Goal: Obtain resource: Download file/media

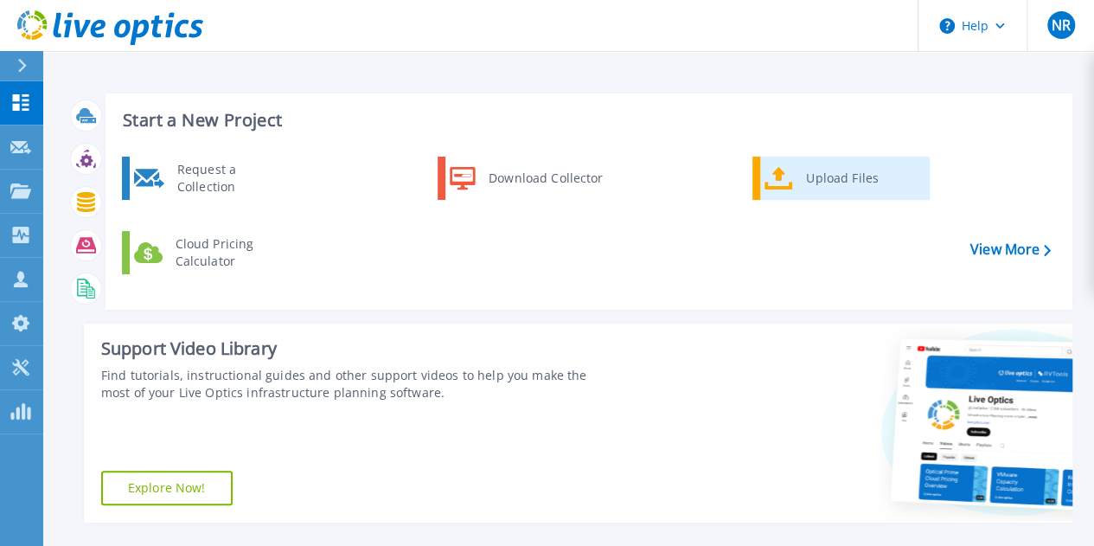
click at [841, 177] on div "Upload Files" at bounding box center [861, 178] width 128 height 35
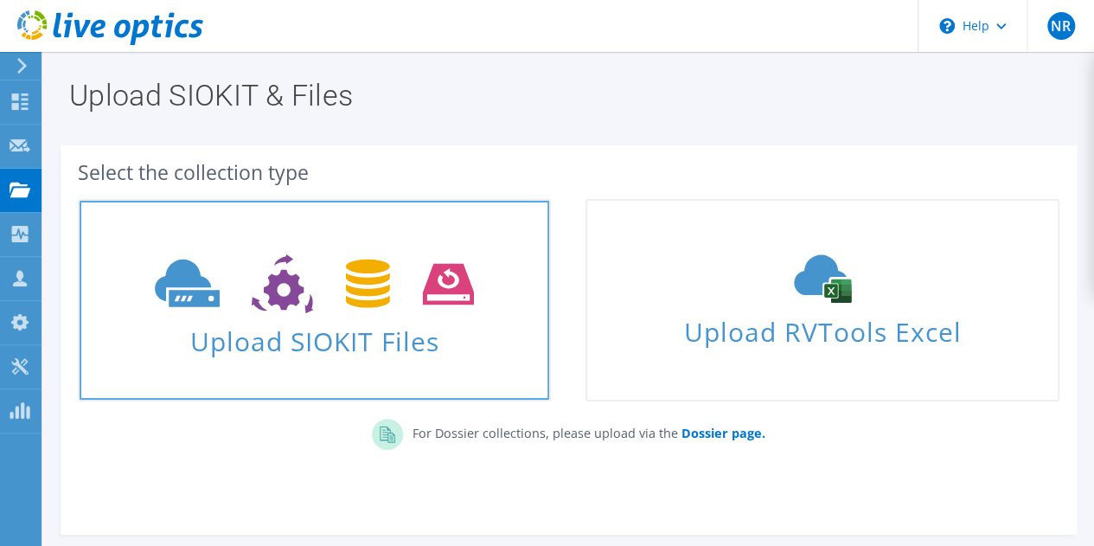
click at [396, 342] on span "Upload SIOKIT Files" at bounding box center [314, 335] width 469 height 37
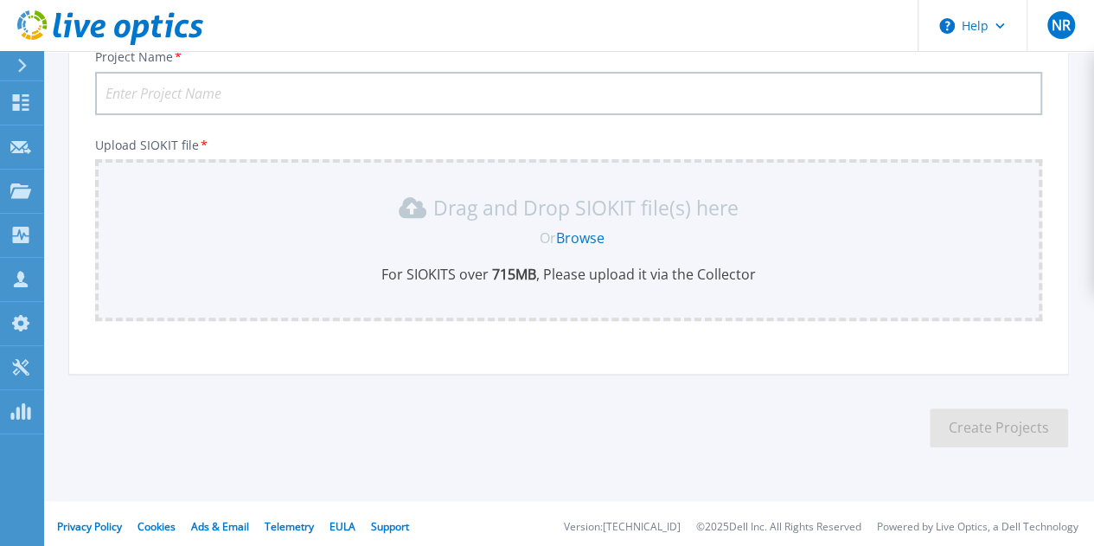
scroll to position [143, 0]
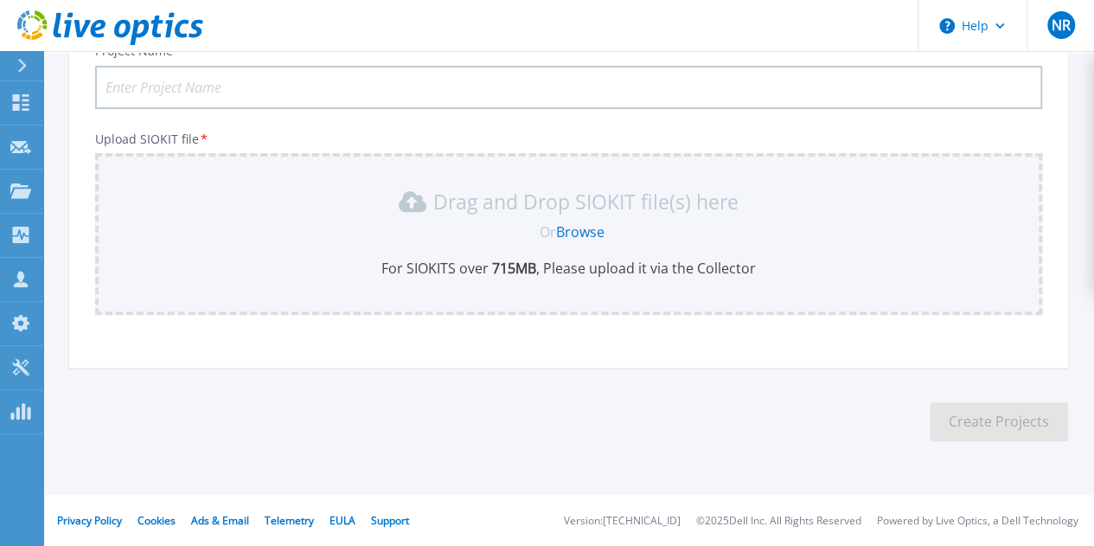
click at [208, 84] on input "Project Name *" at bounding box center [568, 87] width 947 height 43
type input "Multigroup 2509"
click at [597, 238] on link "Browse" at bounding box center [580, 231] width 48 height 19
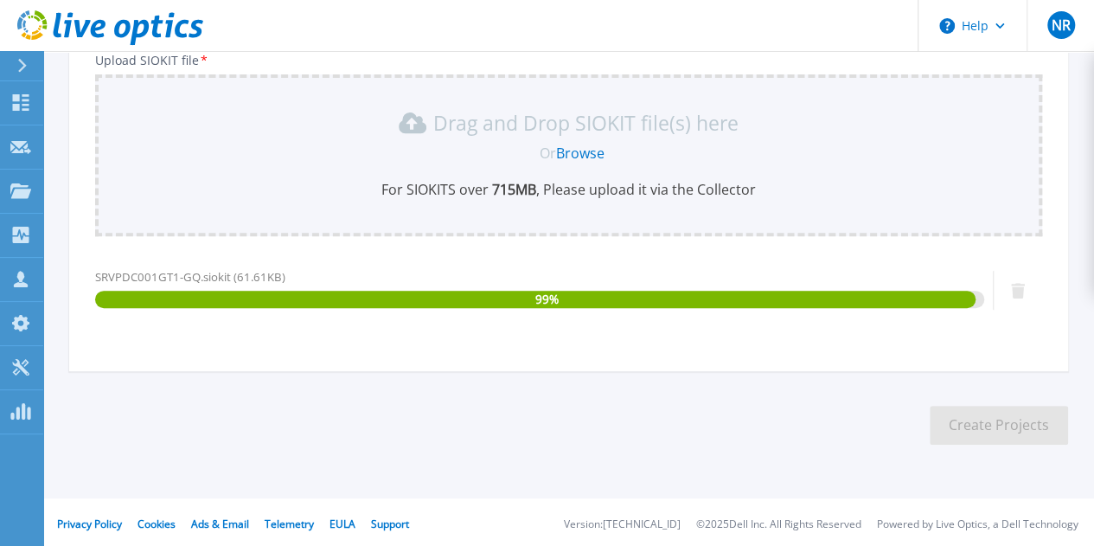
scroll to position [225, 0]
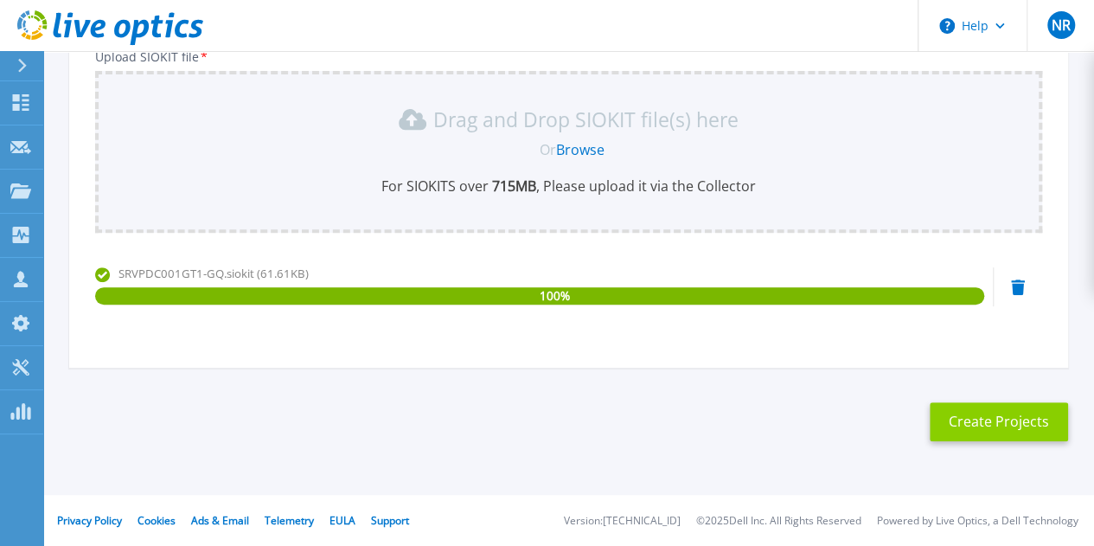
click at [1022, 423] on button "Create Projects" at bounding box center [998, 421] width 138 height 39
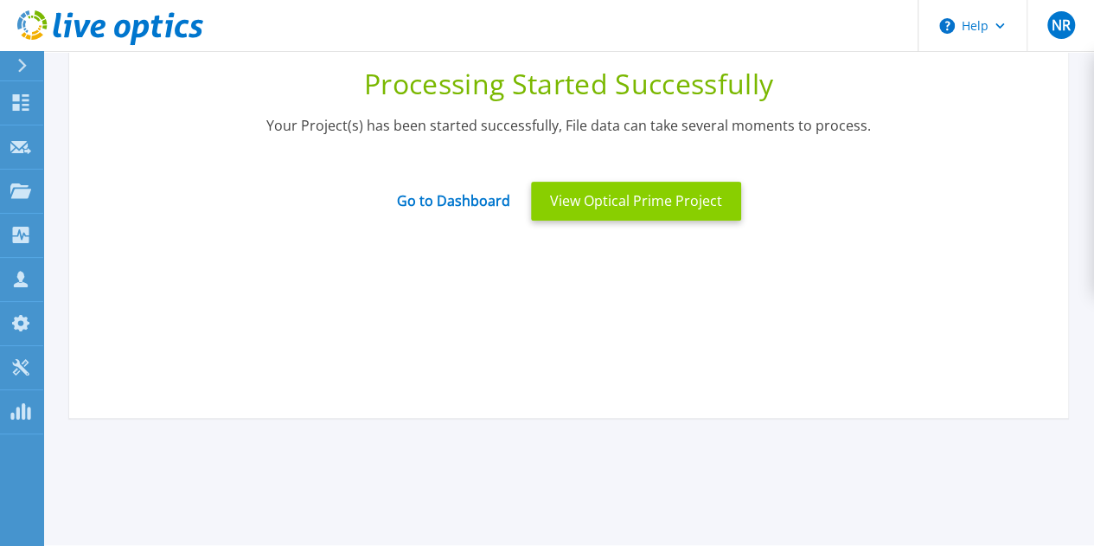
click at [674, 205] on button "View Optical Prime Project" at bounding box center [636, 201] width 210 height 39
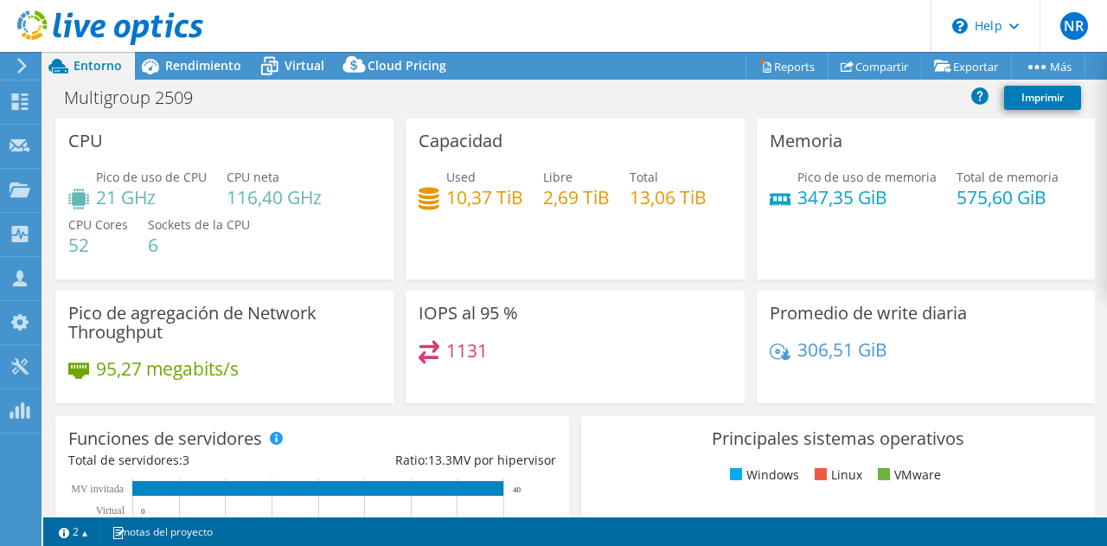
select select "USD"
click at [789, 49] on header "NR Miembro del equipo Nelson Ramos nramos@quattro.com.gt quattro.com.gt My Prof…" at bounding box center [553, 26] width 1107 height 52
click at [793, 61] on link "Reports" at bounding box center [786, 66] width 83 height 27
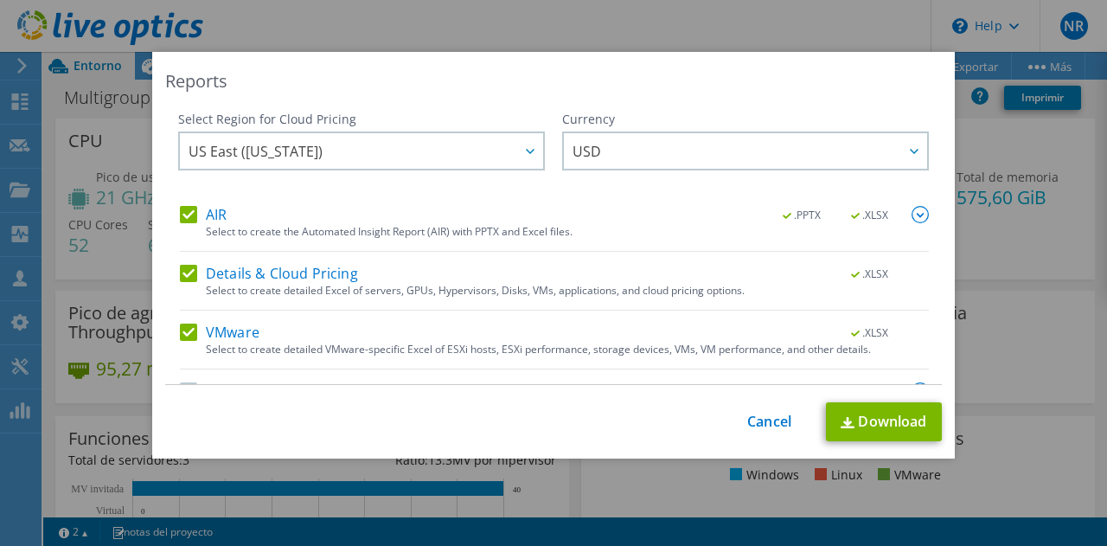
scroll to position [42, 0]
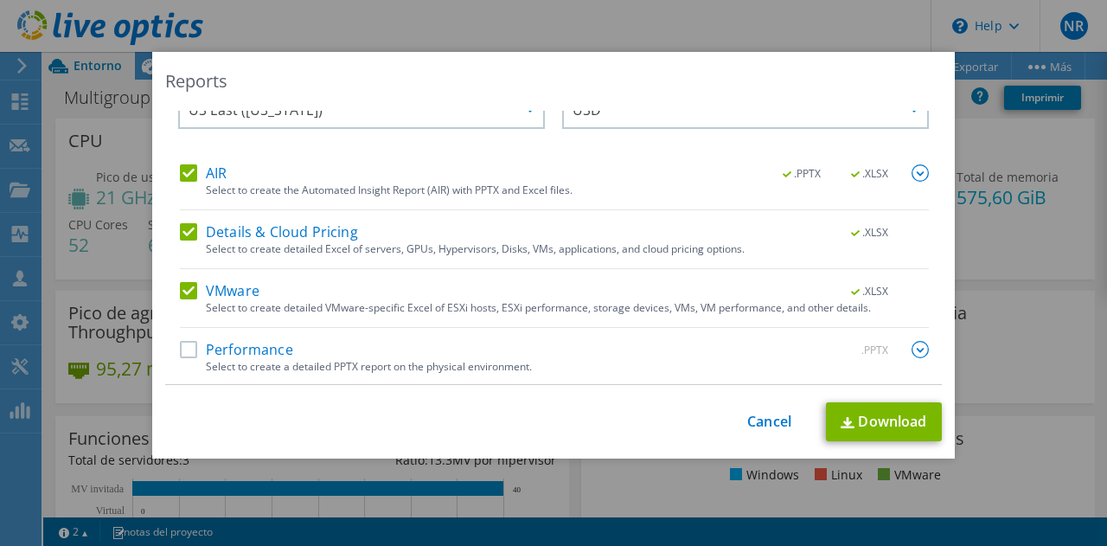
click at [183, 350] on label "Performance" at bounding box center [236, 349] width 113 height 17
click at [0, 0] on input "Performance" at bounding box center [0, 0] width 0 height 0
click at [911, 348] on img at bounding box center [919, 349] width 17 height 17
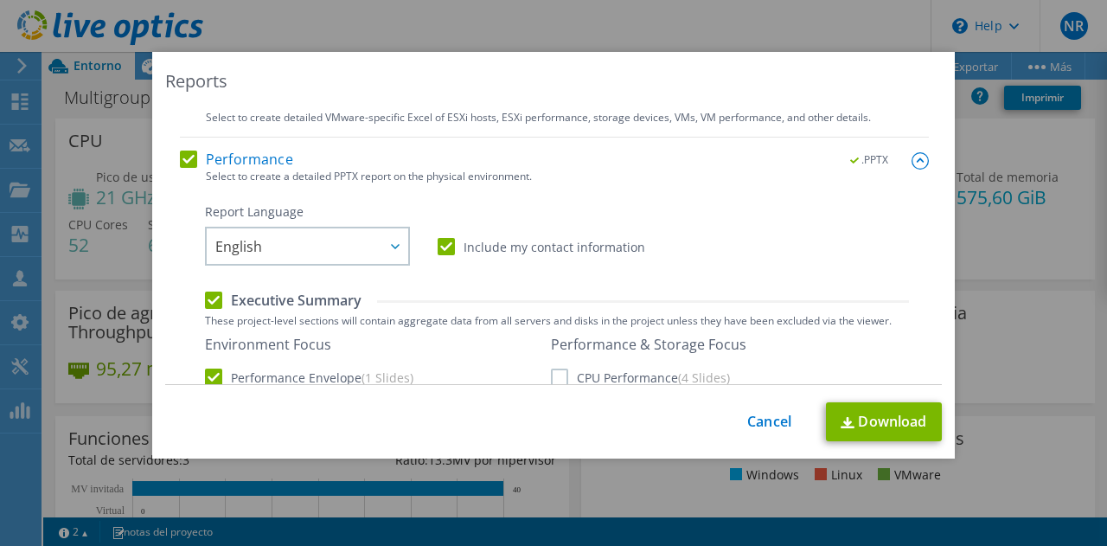
scroll to position [387, 0]
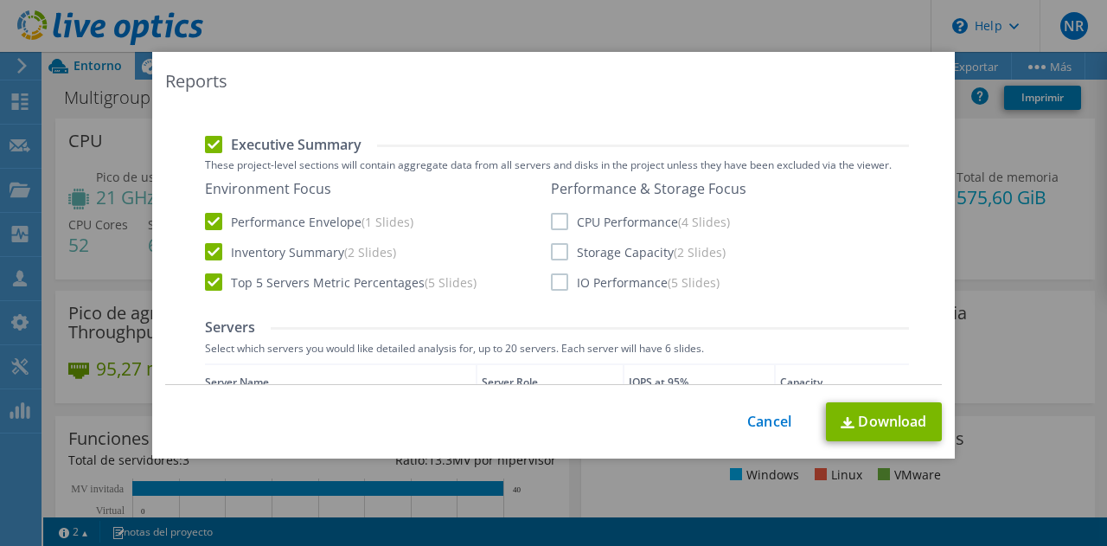
click at [551, 218] on label "CPU Performance (4 Slides)" at bounding box center [640, 221] width 179 height 17
click at [0, 0] on input "CPU Performance (4 Slides)" at bounding box center [0, 0] width 0 height 0
click at [557, 249] on label "Storage Capacity (2 Slides)" at bounding box center [638, 251] width 175 height 17
click at [0, 0] on input "Storage Capacity (2 Slides)" at bounding box center [0, 0] width 0 height 0
click at [551, 278] on label "IO Performance (5 Slides)" at bounding box center [635, 281] width 169 height 17
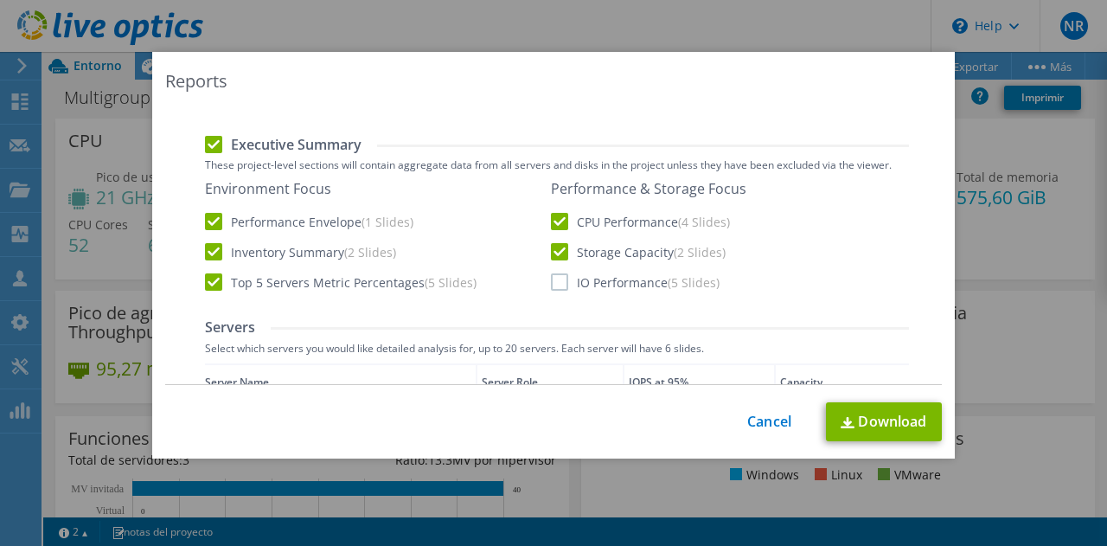
click at [0, 0] on input "IO Performance (5 Slides)" at bounding box center [0, 0] width 0 height 0
click at [903, 426] on link "Download" at bounding box center [884, 421] width 116 height 39
click at [758, 418] on link "Cancel" at bounding box center [769, 421] width 44 height 16
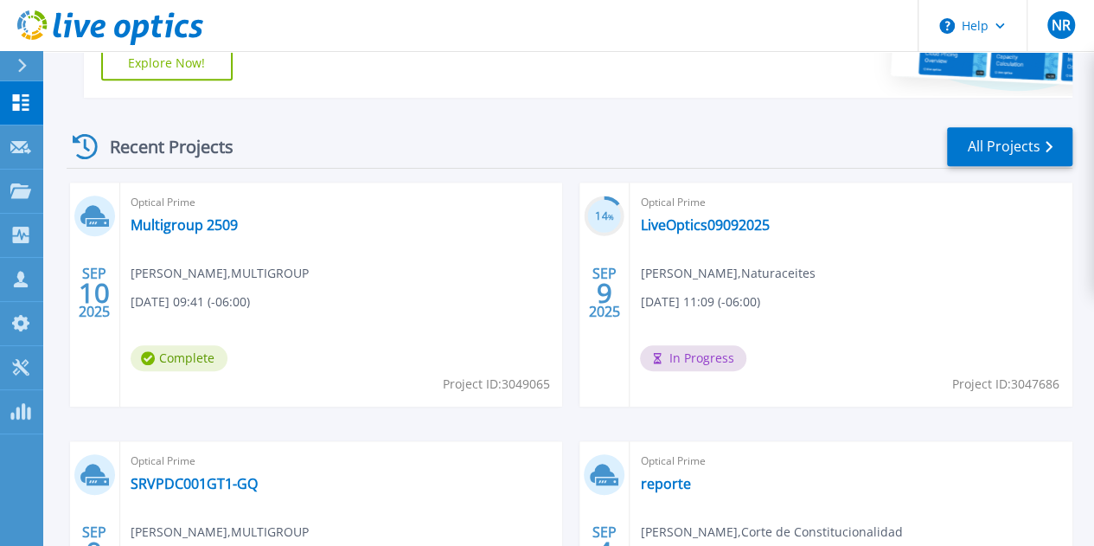
scroll to position [519, 0]
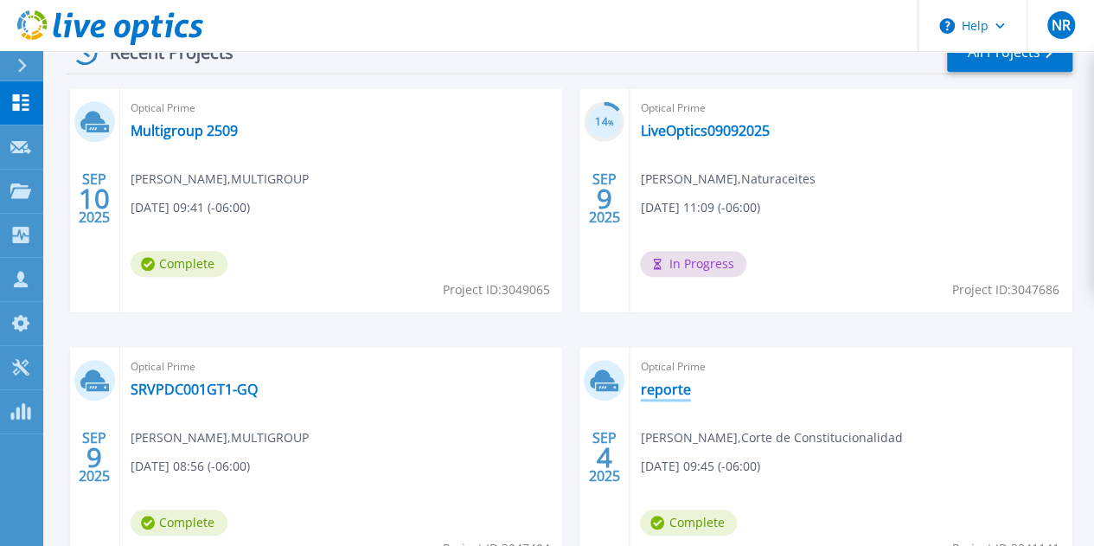
click at [640, 392] on link "reporte" at bounding box center [665, 388] width 50 height 17
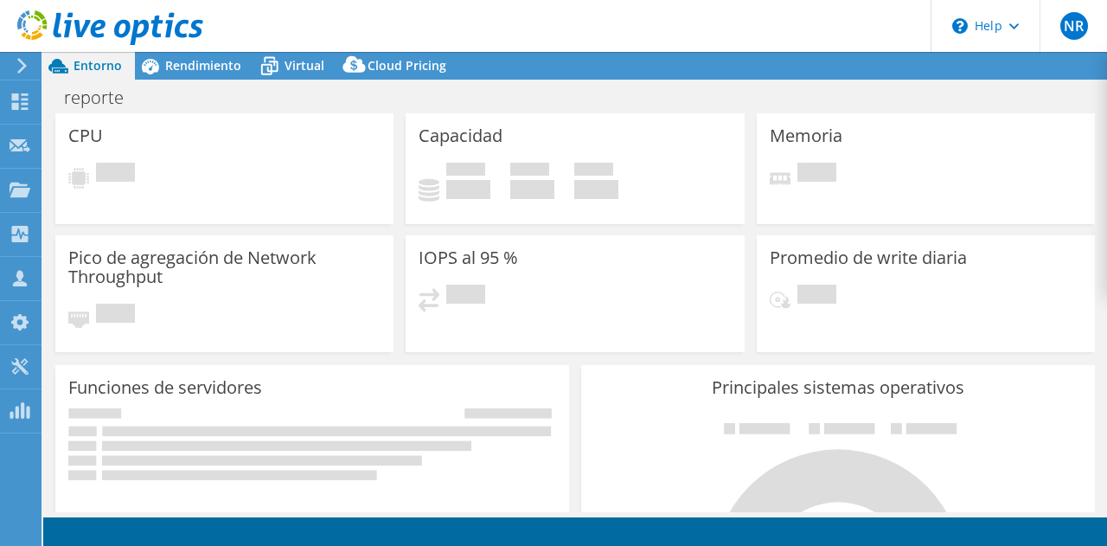
select select "USD"
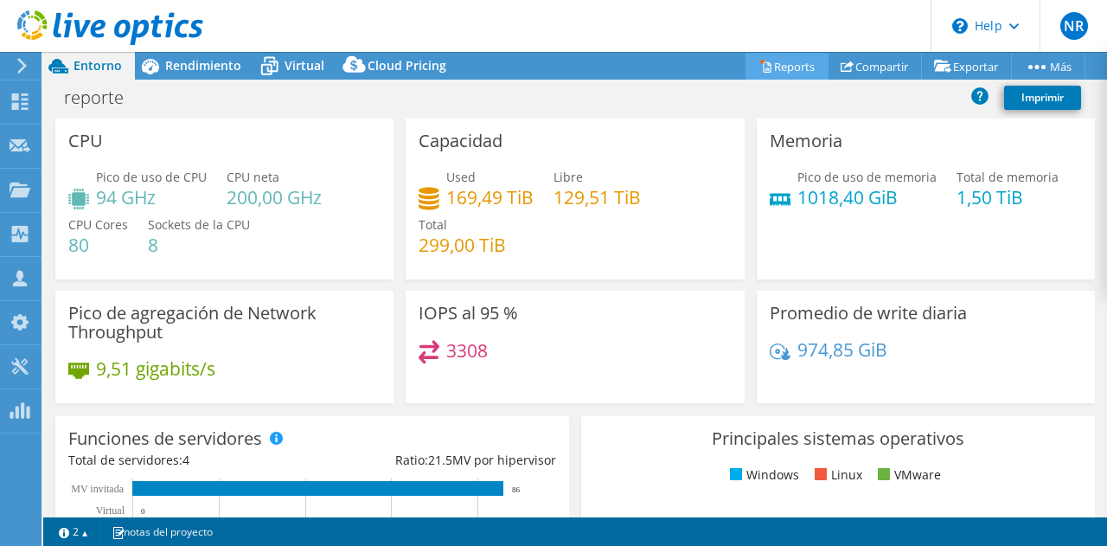
click at [778, 65] on link "Reports" at bounding box center [786, 66] width 83 height 27
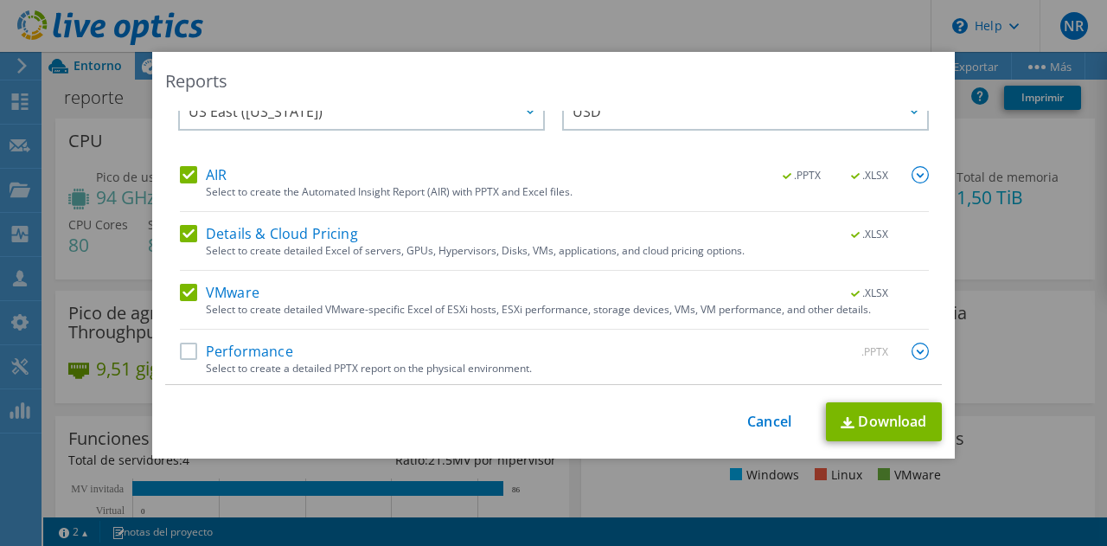
scroll to position [42, 0]
click at [218, 355] on label "Performance" at bounding box center [236, 349] width 113 height 17
click at [0, 0] on input "Performance" at bounding box center [0, 0] width 0 height 0
click at [911, 353] on img at bounding box center [919, 349] width 17 height 17
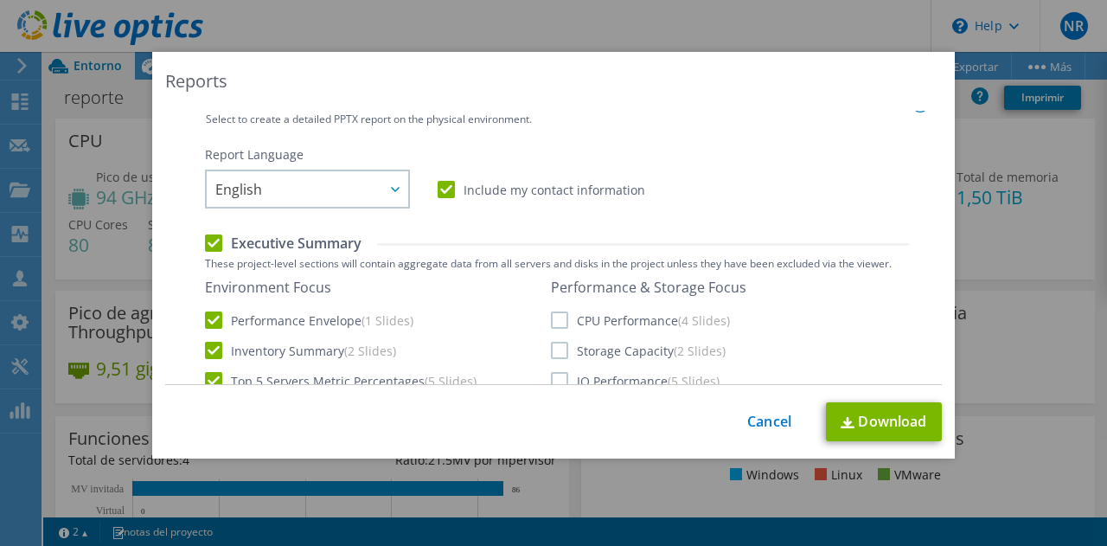
scroll to position [387, 0]
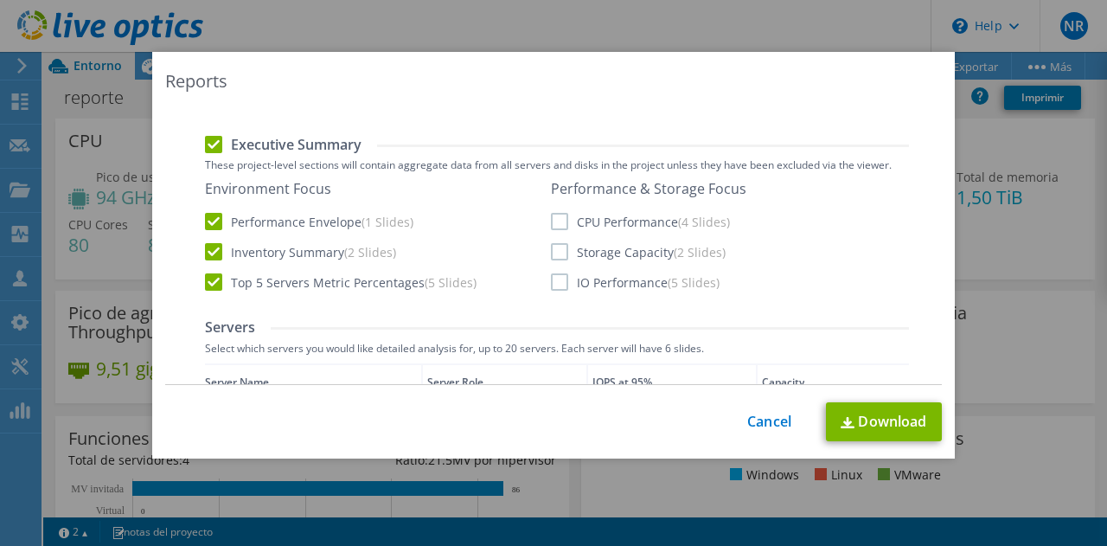
click at [560, 286] on label "IO Performance (5 Slides)" at bounding box center [635, 281] width 169 height 17
click at [0, 0] on input "IO Performance (5 Slides)" at bounding box center [0, 0] width 0 height 0
click at [553, 253] on label "Storage Capacity (2 Slides)" at bounding box center [638, 251] width 175 height 17
click at [0, 0] on input "Storage Capacity (2 Slides)" at bounding box center [0, 0] width 0 height 0
click at [558, 219] on label "CPU Performance (4 Slides)" at bounding box center [640, 221] width 179 height 17
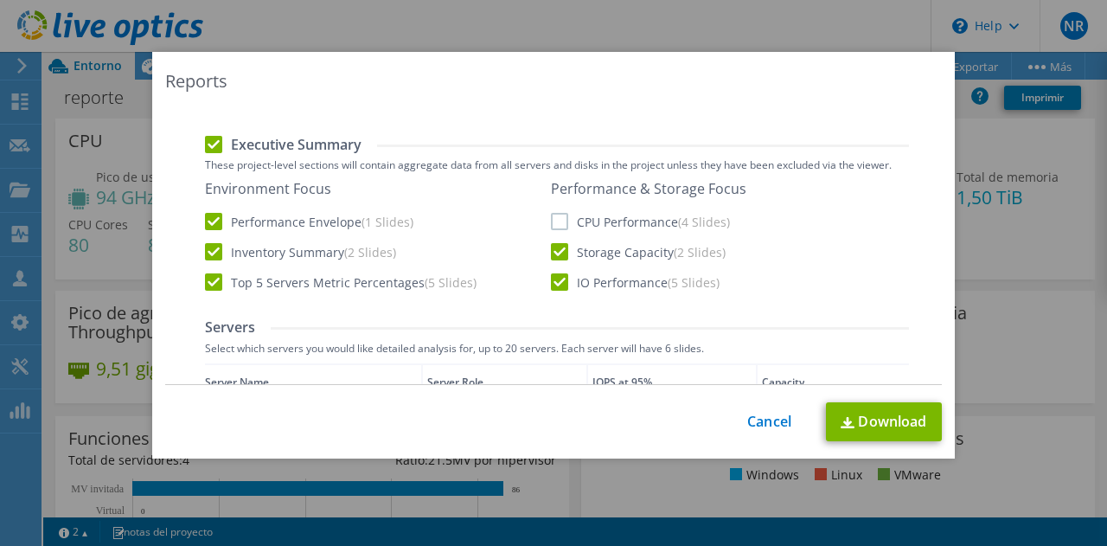
click at [0, 0] on input "CPU Performance (4 Slides)" at bounding box center [0, 0] width 0 height 0
click at [884, 425] on link "Download" at bounding box center [884, 421] width 116 height 39
click at [757, 421] on link "Cancel" at bounding box center [769, 421] width 44 height 16
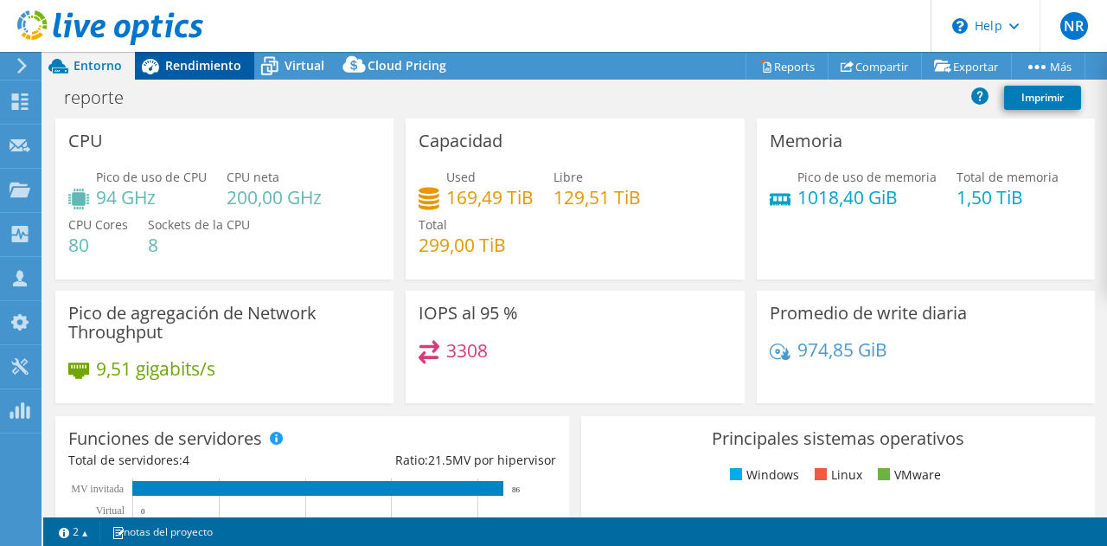
click at [204, 58] on span "Rendimiento" at bounding box center [203, 65] width 76 height 16
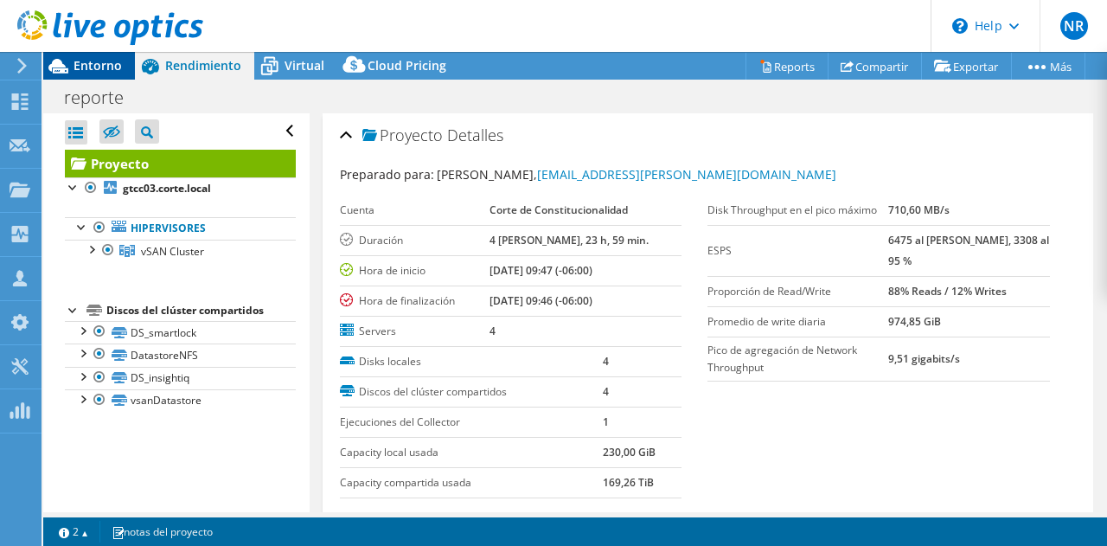
click at [101, 67] on span "Entorno" at bounding box center [97, 65] width 48 height 16
